Goal: Information Seeking & Learning: Learn about a topic

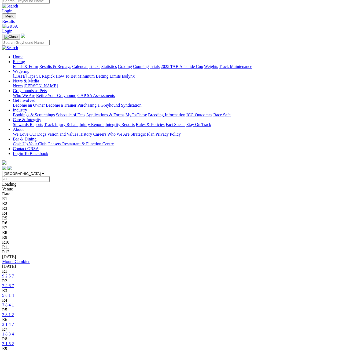
scroll to position [4, 0]
click at [14, 274] on link "9 2 5 7" at bounding box center [8, 276] width 12 height 5
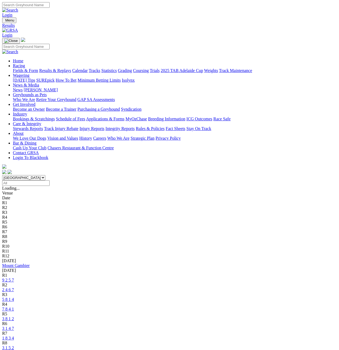
scroll to position [4, 0]
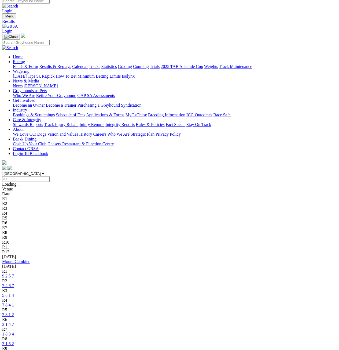
drag, startPoint x: 20, startPoint y: 34, endPoint x: 27, endPoint y: 36, distance: 7.2
click at [20, 64] on link "Fields & Form" at bounding box center [25, 66] width 25 height 5
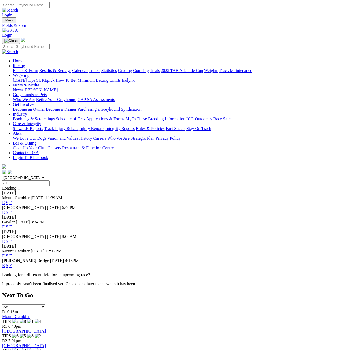
click at [12, 200] on link "F" at bounding box center [10, 202] width 2 height 5
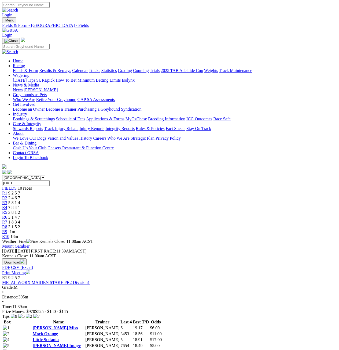
click at [30, 270] on link "Print Meeting" at bounding box center [16, 272] width 28 height 5
click at [69, 68] on link "Results & Replays" at bounding box center [55, 70] width 32 height 5
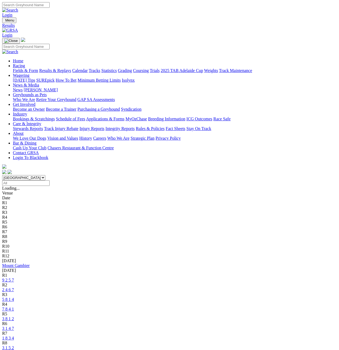
click at [14, 278] on link "9 2 5 7" at bounding box center [8, 280] width 12 height 5
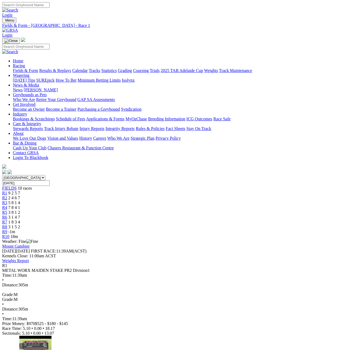
click at [87, 195] on div "R2 2 4 6 7" at bounding box center [169, 197] width 335 height 5
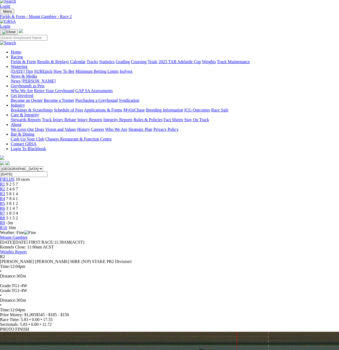
scroll to position [9, 2]
click at [18, 191] on span "5 8 1 4" at bounding box center [12, 193] width 12 height 5
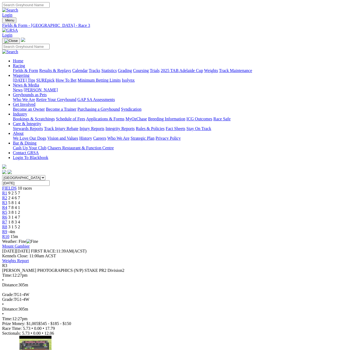
click at [7, 205] on link "R4" at bounding box center [4, 207] width 5 height 5
click at [178, 210] on div "R5 3 8 1 2" at bounding box center [169, 212] width 335 height 5
click at [7, 215] on span "R6" at bounding box center [4, 217] width 5 height 5
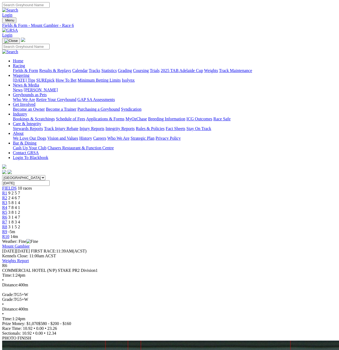
click at [20, 220] on span "1 8 3 4" at bounding box center [14, 222] width 12 height 5
click at [20, 224] on span "3 1 5 2" at bounding box center [14, 226] width 12 height 5
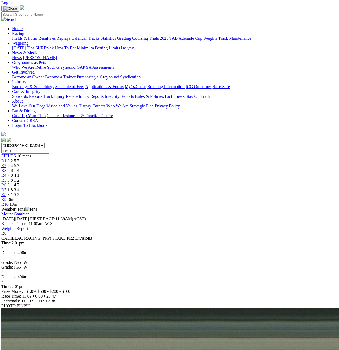
scroll to position [32, 1]
click at [15, 197] on span "-6m" at bounding box center [11, 199] width 7 height 5
